Goal: Navigation & Orientation: Find specific page/section

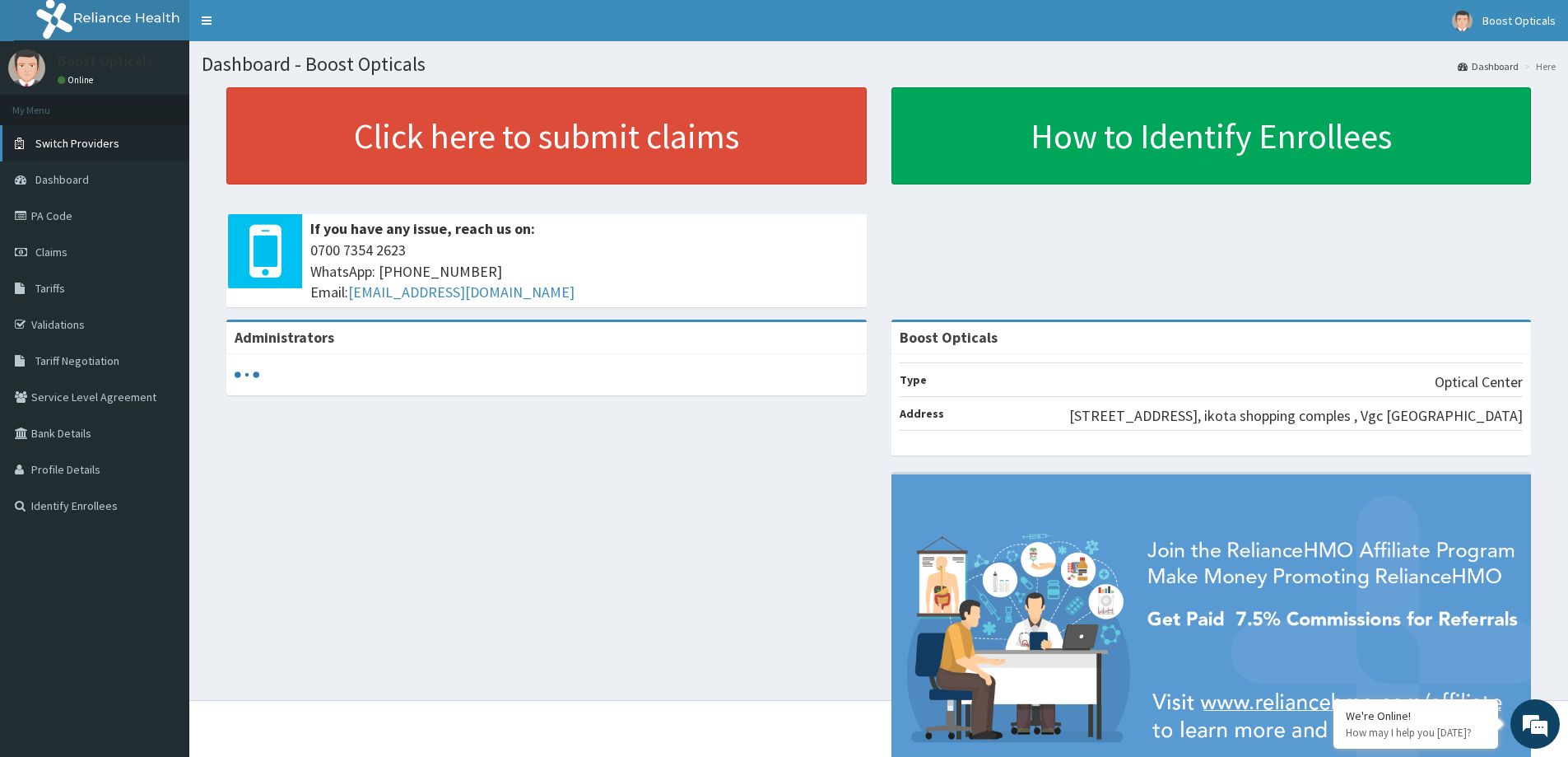
click at [64, 136] on span "Switch Providers" at bounding box center [77, 143] width 84 height 15
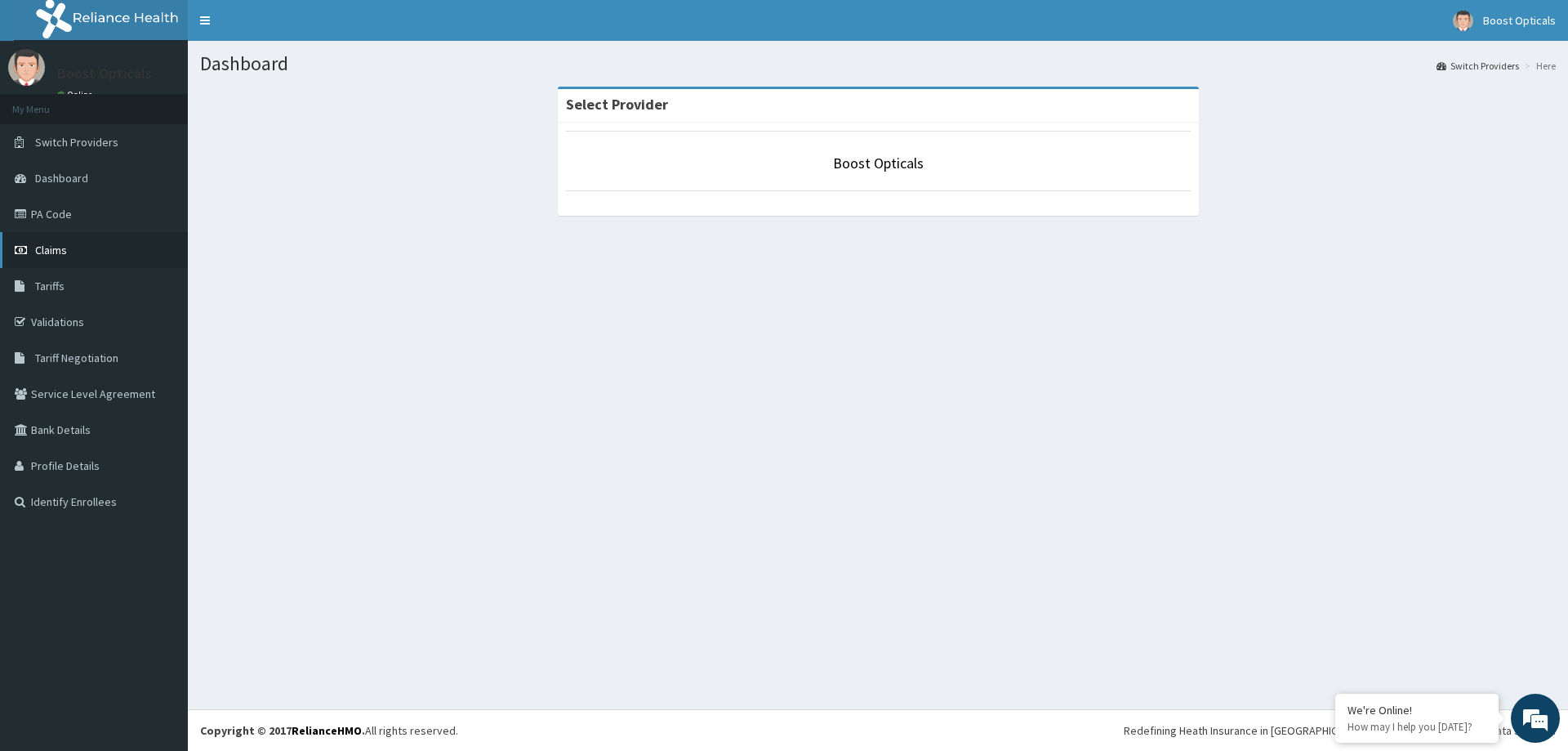
click at [104, 236] on link "Claims" at bounding box center [94, 250] width 188 height 36
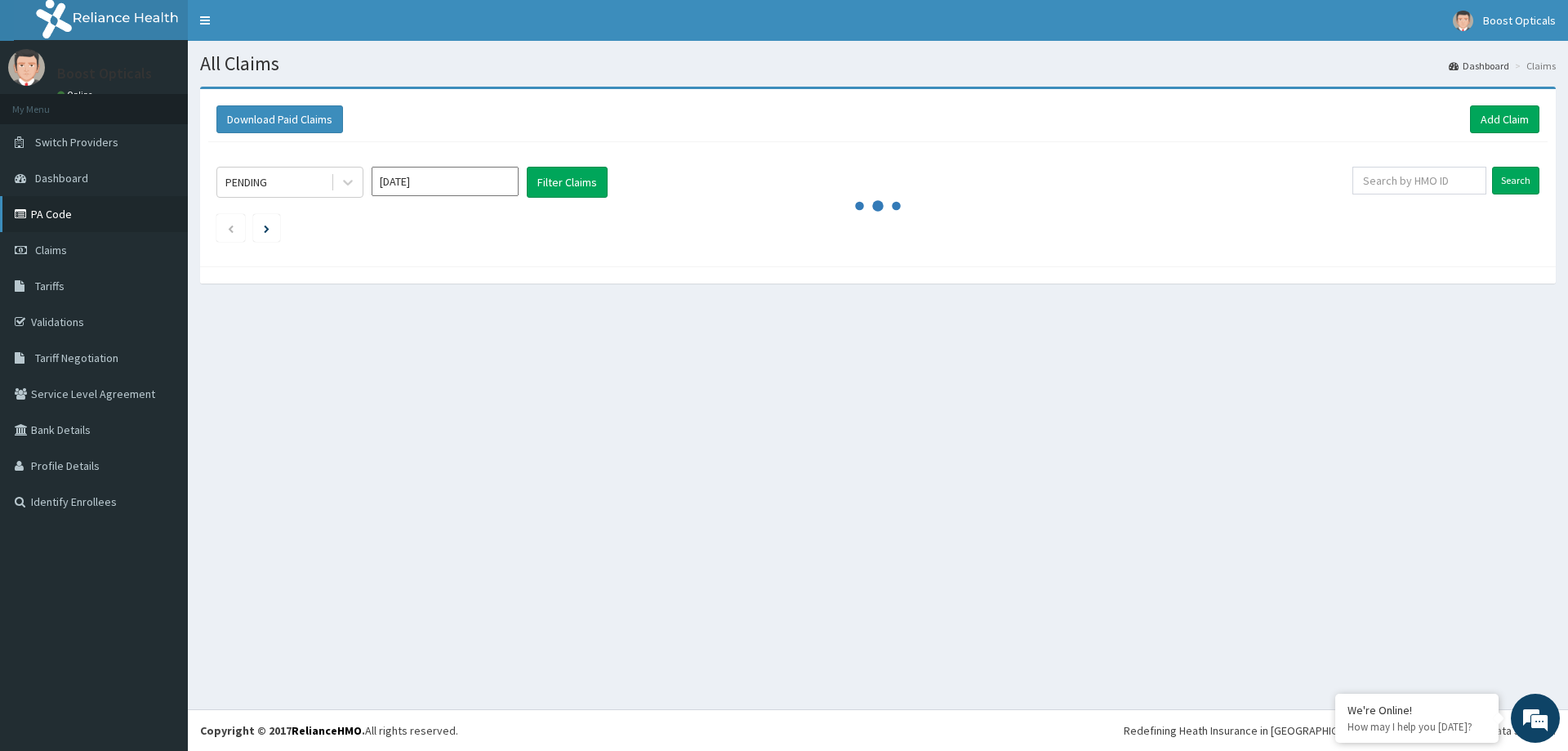
click at [101, 220] on link "PA Code" at bounding box center [94, 214] width 188 height 36
